Goal: Check status

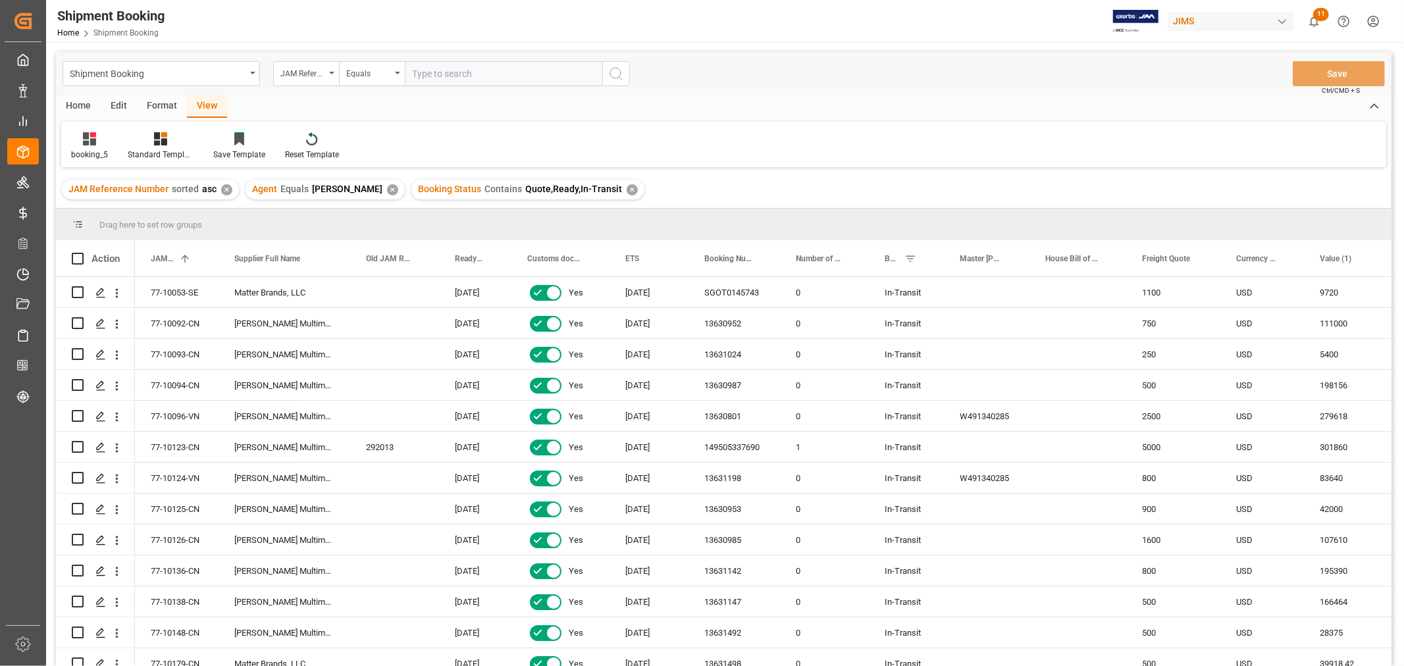
scroll to position [642, 0]
